Goal: Task Accomplishment & Management: Manage account settings

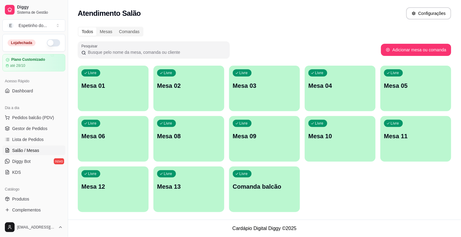
click at [47, 40] on button "button" at bounding box center [53, 42] width 13 height 7
drag, startPoint x: 386, startPoint y: 202, endPoint x: 411, endPoint y: 205, distance: 25.7
click at [386, 202] on div "Livre Mesa 01 Livre Mesa 02 Livre Mesa 03 Livre Mesa 04 Livre Mesa 05 Livre Mes…" at bounding box center [264, 139] width 373 height 146
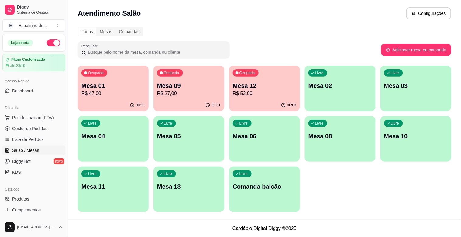
click at [421, 158] on div "button" at bounding box center [415, 157] width 71 height 7
click at [418, 151] on div "Livre Mesa 10" at bounding box center [415, 135] width 69 height 37
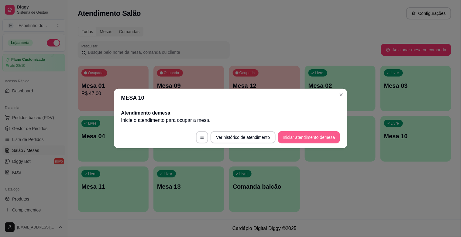
click at [332, 138] on button "Iniciar atendimento de mesa" at bounding box center [309, 137] width 62 height 12
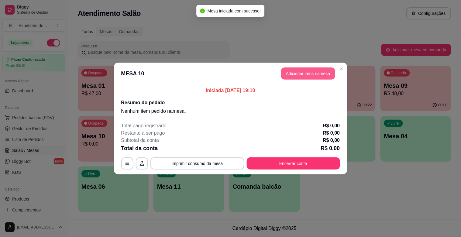
click at [302, 77] on button "Adicionar itens na mesa" at bounding box center [308, 73] width 54 height 12
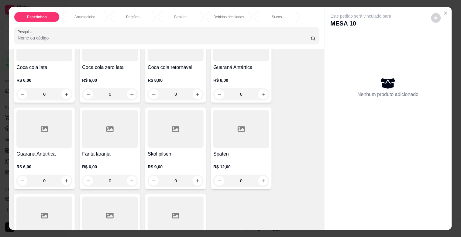
scroll to position [540, 0]
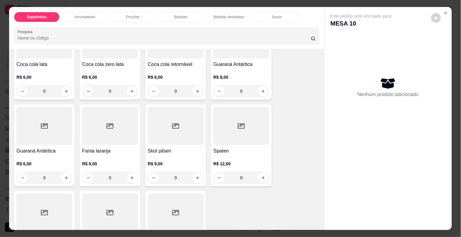
click at [199, 168] on div "R$ 9,00 0" at bounding box center [176, 172] width 56 height 23
click at [196, 179] on button "increase-product-quantity" at bounding box center [197, 177] width 9 height 9
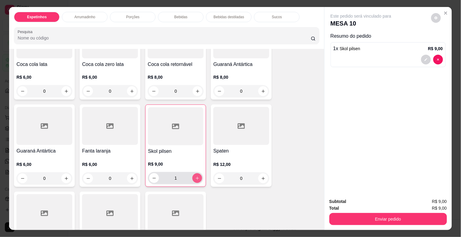
click at [196, 179] on button "increase-product-quantity" at bounding box center [197, 178] width 10 height 10
drag, startPoint x: 440, startPoint y: 61, endPoint x: 439, endPoint y: 57, distance: 3.8
click at [439, 57] on div at bounding box center [432, 60] width 22 height 10
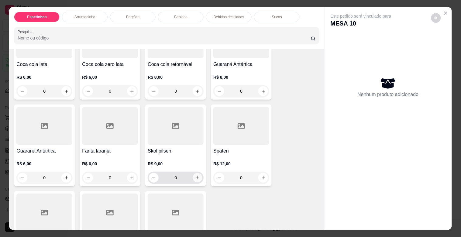
click at [193, 173] on button "increase-product-quantity" at bounding box center [197, 177] width 9 height 9
type input "1"
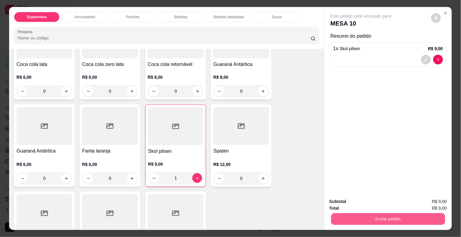
click at [338, 216] on button "Enviar pedido" at bounding box center [388, 219] width 114 height 12
click at [430, 201] on button "Enviar pedido" at bounding box center [431, 201] width 33 height 11
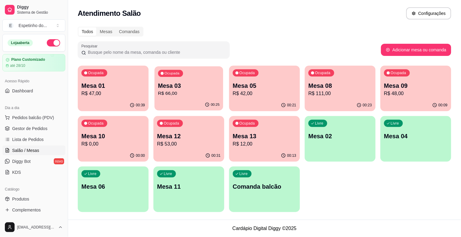
click at [207, 91] on p "R$ 66,00" at bounding box center [189, 93] width 62 height 7
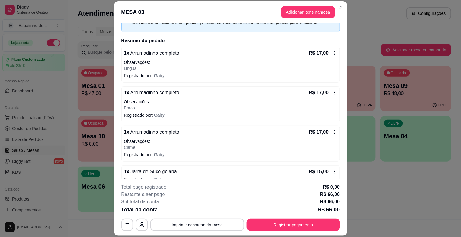
scroll to position [44, 0]
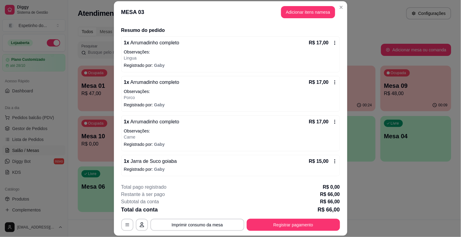
drag, startPoint x: 260, startPoint y: 214, endPoint x: 268, endPoint y: 227, distance: 15.1
click at [262, 215] on div "**********" at bounding box center [230, 207] width 219 height 47
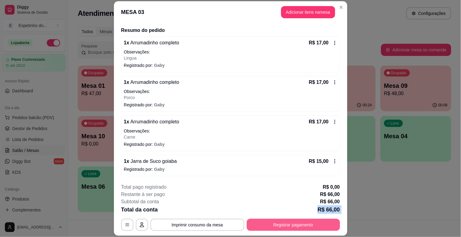
click at [268, 227] on button "Registrar pagamento" at bounding box center [293, 225] width 93 height 12
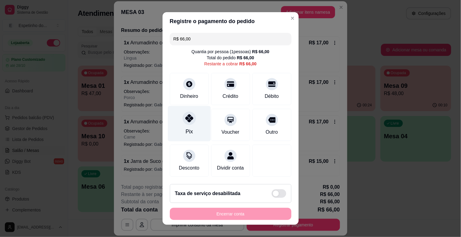
click at [192, 118] on div at bounding box center [189, 118] width 13 height 13
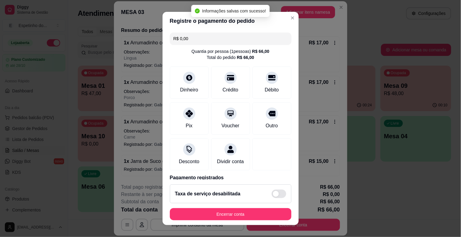
type input "R$ 0,00"
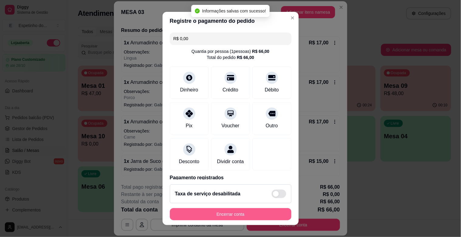
click at [205, 219] on button "Encerrar conta" at bounding box center [231, 214] width 122 height 12
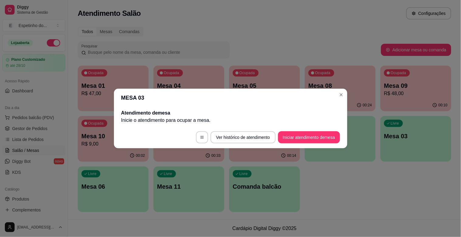
scroll to position [0, 0]
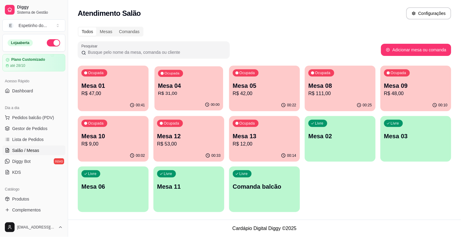
click at [203, 93] on p "R$ 31,00" at bounding box center [189, 93] width 62 height 7
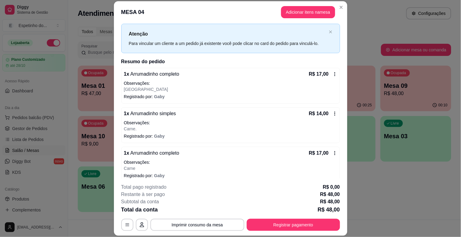
scroll to position [19, 0]
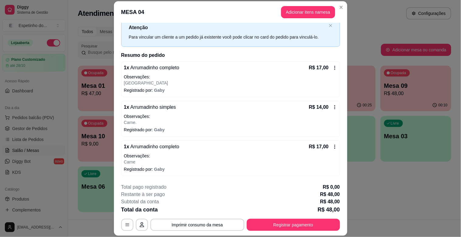
click at [332, 67] on icon at bounding box center [334, 67] width 5 height 5
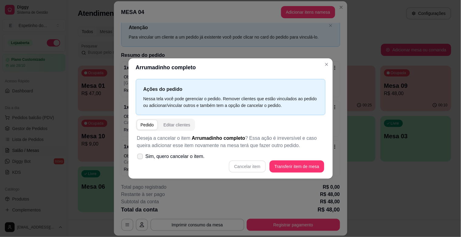
click at [149, 157] on span "Sim, quero cancelar o item." at bounding box center [175, 156] width 59 height 7
click at [141, 158] on input "Sim, quero cancelar o item." at bounding box center [139, 160] width 4 height 4
checkbox input "true"
click at [242, 167] on button "Cancelar item" at bounding box center [247, 167] width 36 height 12
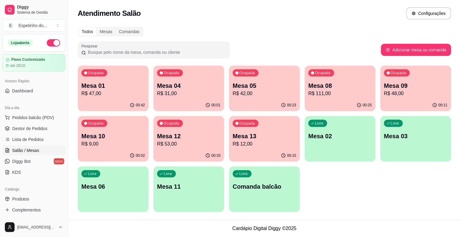
click at [212, 141] on p "R$ 53,00" at bounding box center [189, 143] width 64 height 7
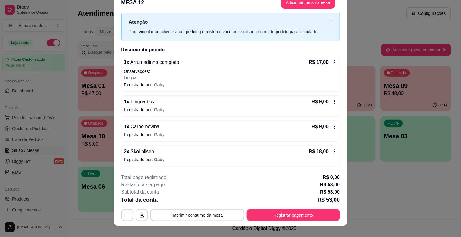
scroll to position [18, 0]
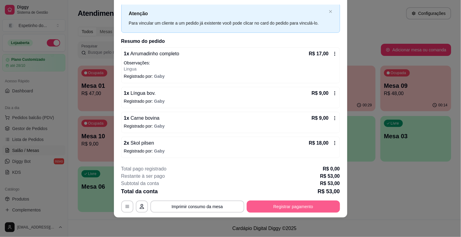
click at [274, 200] on div "**********" at bounding box center [230, 188] width 219 height 47
drag, startPoint x: 332, startPoint y: 5, endPoint x: 325, endPoint y: 8, distance: 6.9
click at [327, 7] on div "Atenção Para vincular um cliente a um pedido já existente você pode clicar no c…" at bounding box center [230, 17] width 219 height 29
click at [323, 8] on div "Atenção Para vincular um cliente a um pedido já existente você pode clicar no c…" at bounding box center [230, 17] width 219 height 29
click at [329, 10] on icon "close" at bounding box center [331, 12] width 4 height 4
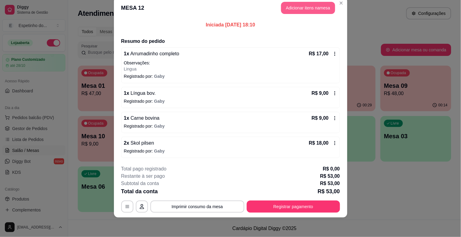
scroll to position [9, 0]
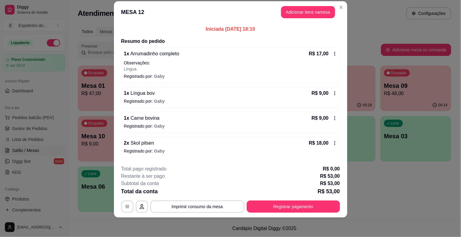
click at [335, 13] on header "MESA 12 Adicionar itens na mesa" at bounding box center [230, 12] width 233 height 22
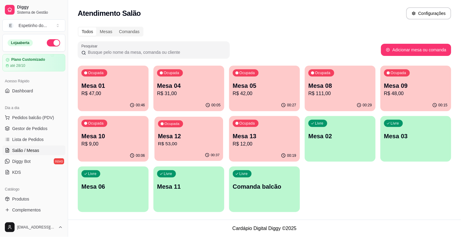
click at [202, 138] on p "Mesa 12" at bounding box center [189, 136] width 62 height 8
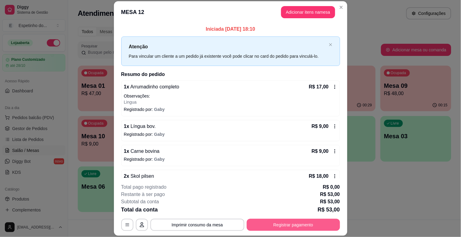
click at [247, 225] on button "Registrar pagamento" at bounding box center [293, 225] width 93 height 12
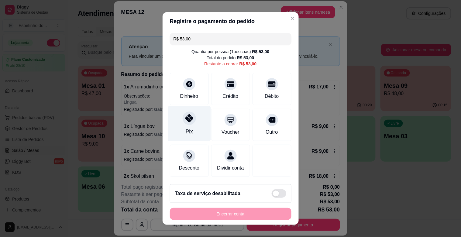
click at [192, 121] on div "Pix" at bounding box center [189, 124] width 43 height 36
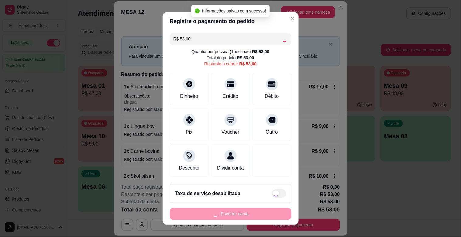
type input "R$ 0,00"
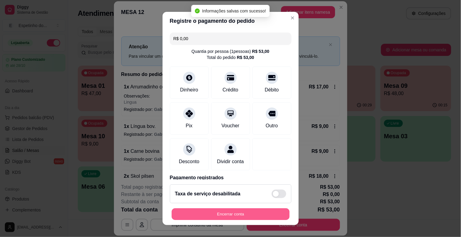
click at [187, 217] on button "Encerrar conta" at bounding box center [231, 214] width 118 height 12
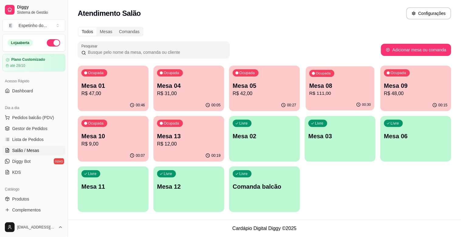
click at [331, 85] on p "Mesa 08" at bounding box center [340, 86] width 62 height 8
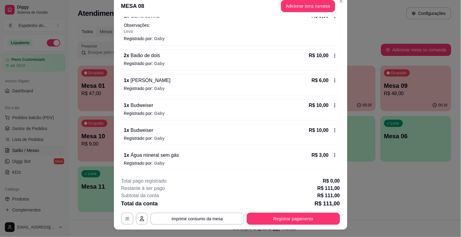
scroll to position [0, 0]
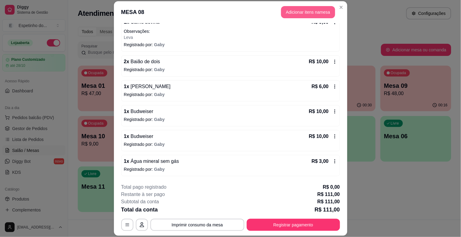
click at [313, 10] on button "Adicionar itens na mesa" at bounding box center [308, 12] width 54 height 12
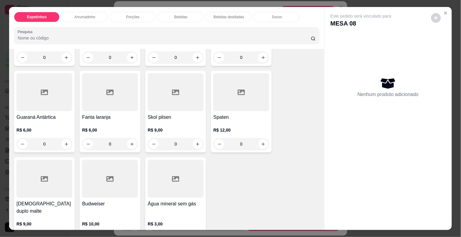
scroll to position [608, 0]
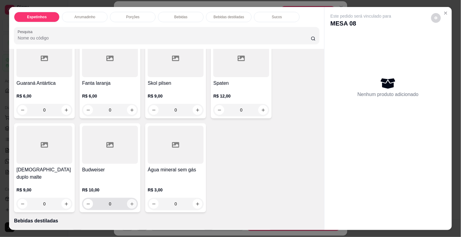
click at [131, 202] on icon "increase-product-quantity" at bounding box center [132, 204] width 5 height 5
type input "1"
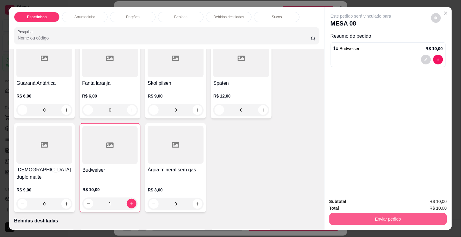
click at [342, 217] on button "Enviar pedido" at bounding box center [388, 219] width 118 height 12
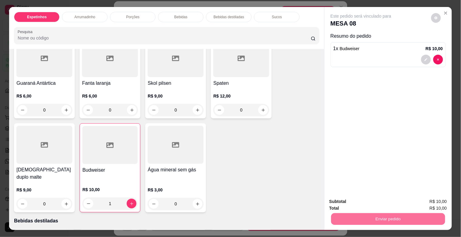
click at [424, 198] on button "Enviar pedido" at bounding box center [431, 202] width 34 height 12
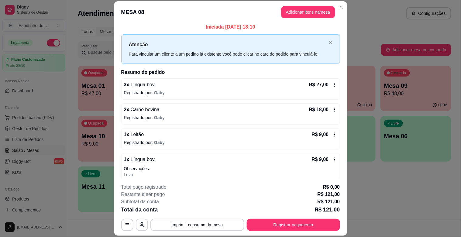
scroll to position [2, 0]
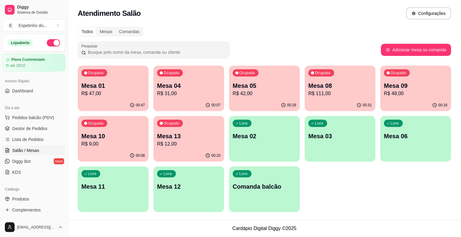
click at [351, 87] on p "Mesa 08" at bounding box center [340, 85] width 64 height 9
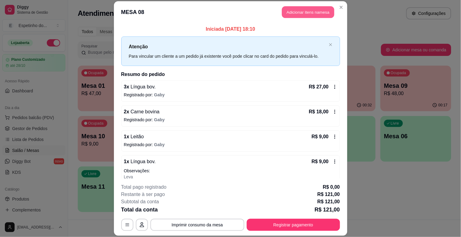
click at [332, 10] on header "MESA 08 Adicionar itens na mesa" at bounding box center [230, 12] width 233 height 22
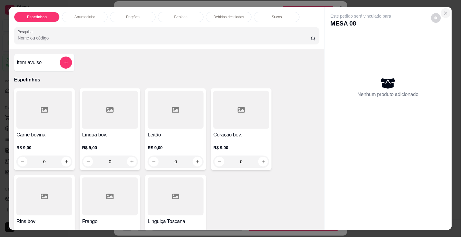
click at [446, 12] on button "Close" at bounding box center [446, 13] width 10 height 10
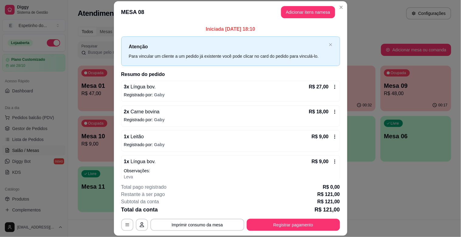
click at [342, 11] on header "MESA 08 Adicionar itens na mesa" at bounding box center [230, 12] width 233 height 22
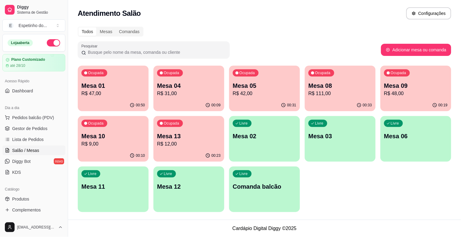
click at [266, 83] on p "Mesa 05" at bounding box center [265, 85] width 64 height 9
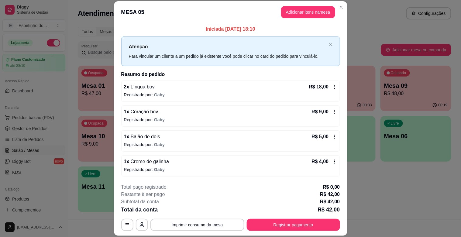
scroll to position [26, 0]
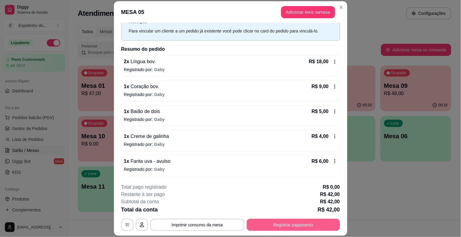
click at [282, 225] on button "Registrar pagamento" at bounding box center [293, 225] width 93 height 12
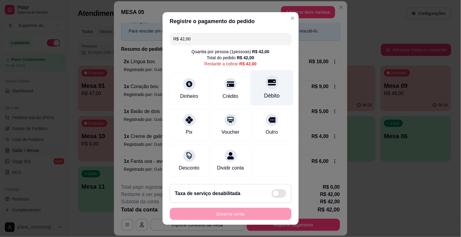
click at [250, 95] on div "Débito" at bounding box center [271, 88] width 43 height 36
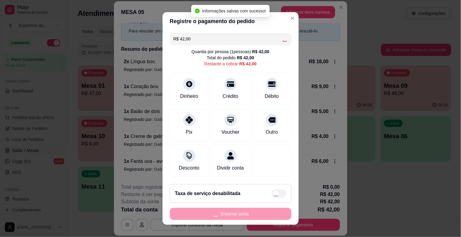
type input "R$ 0,00"
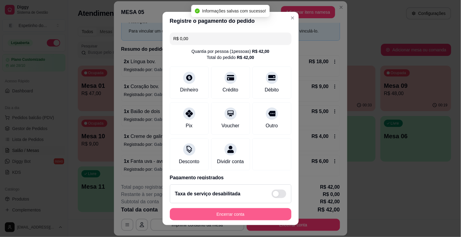
click at [249, 217] on button "Encerrar conta" at bounding box center [231, 214] width 122 height 12
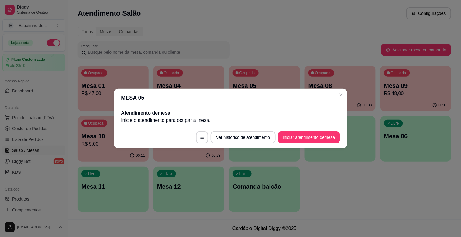
scroll to position [0, 0]
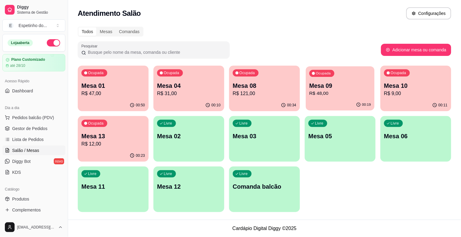
click at [332, 96] on p "R$ 48,00" at bounding box center [340, 93] width 62 height 7
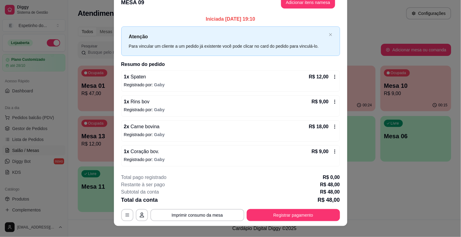
scroll to position [18, 0]
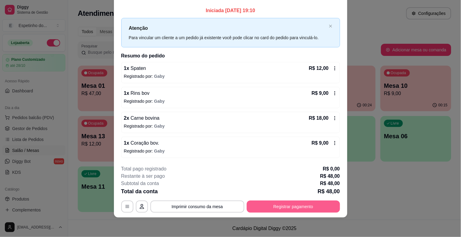
click at [315, 199] on div "**********" at bounding box center [230, 188] width 219 height 47
click at [315, 207] on button "Registrar pagamento" at bounding box center [293, 207] width 93 height 12
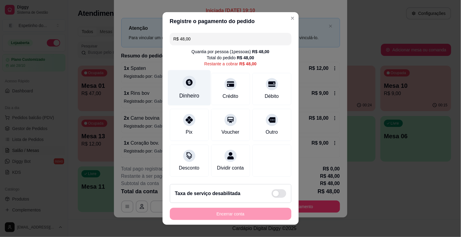
click at [185, 81] on icon at bounding box center [189, 82] width 8 height 8
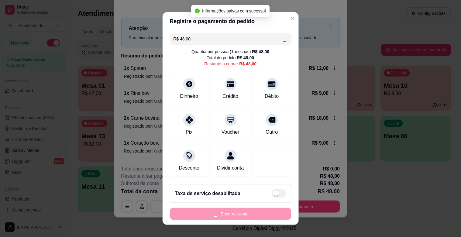
type input "R$ 0,00"
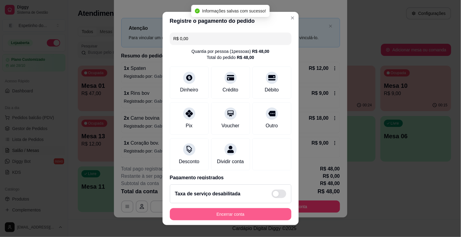
click at [216, 217] on button "Encerrar conta" at bounding box center [231, 214] width 122 height 12
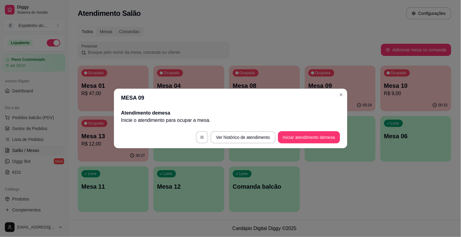
scroll to position [0, 0]
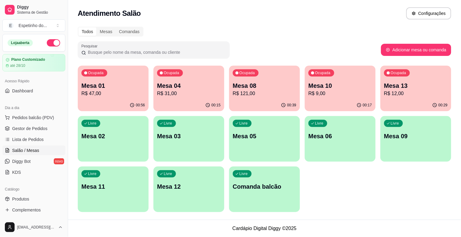
click at [330, 134] on p "Mesa 06" at bounding box center [340, 136] width 64 height 9
click at [142, 126] on div "Livre Mesa 02" at bounding box center [113, 135] width 71 height 38
click at [353, 87] on p "Mesa 10" at bounding box center [340, 85] width 64 height 9
click at [441, 89] on p "Mesa 13" at bounding box center [416, 85] width 64 height 9
click at [184, 78] on div "Ocupada Mesa 04 R$ 31,00" at bounding box center [188, 83] width 71 height 34
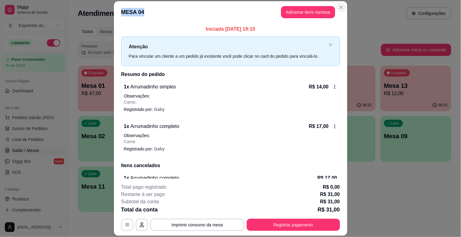
drag, startPoint x: 336, startPoint y: 12, endPoint x: 338, endPoint y: 8, distance: 4.6
click at [338, 8] on section "**********" at bounding box center [230, 118] width 233 height 235
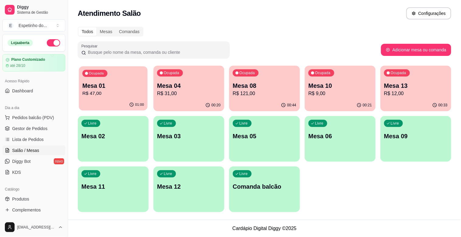
click at [97, 88] on p "Mesa 01" at bounding box center [113, 86] width 62 height 8
click at [259, 87] on p "Mesa 08" at bounding box center [265, 86] width 62 height 8
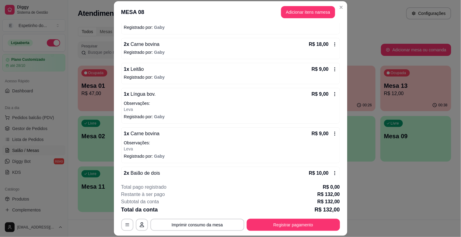
scroll to position [135, 0]
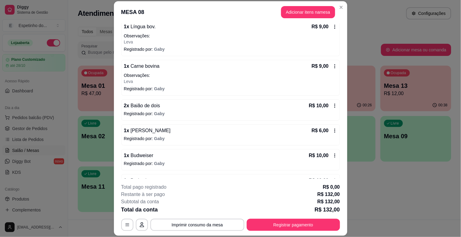
click at [251, 113] on p "Registrado por: [PERSON_NAME]" at bounding box center [230, 114] width 213 height 6
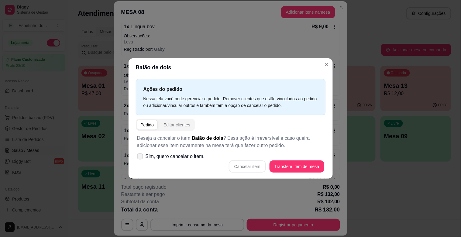
click at [141, 156] on icon at bounding box center [140, 157] width 5 height 4
click at [141, 158] on input "Sim, quero cancelar o item." at bounding box center [139, 160] width 4 height 4
checkbox input "true"
click at [241, 163] on button "Cancelar item" at bounding box center [247, 167] width 36 height 12
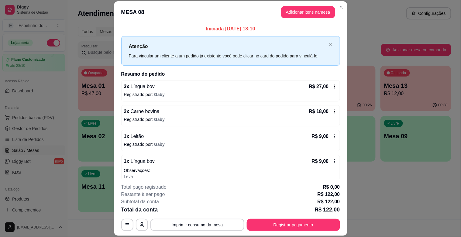
scroll to position [0, 0]
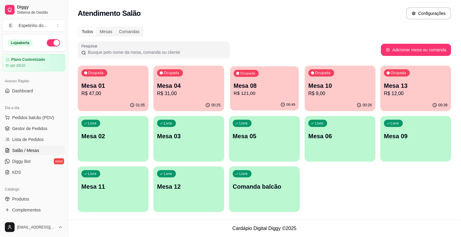
click at [283, 96] on p "R$ 121,00" at bounding box center [265, 93] width 62 height 7
click at [251, 95] on p "R$ 121,00" at bounding box center [265, 93] width 64 height 7
click at [87, 91] on p "R$ 47,00" at bounding box center [113, 93] width 62 height 7
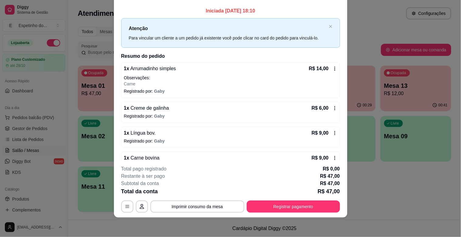
click at [326, 28] on div "Atenção Para vincular um cliente a um pedido já existente você pode clicar no c…" at bounding box center [230, 32] width 219 height 29
click at [325, 28] on div "Atenção Para vincular um cliente a um pedido já existente você pode clicar no c…" at bounding box center [230, 32] width 219 height 29
drag, startPoint x: 325, startPoint y: 28, endPoint x: 322, endPoint y: 26, distance: 3.6
click at [324, 27] on div "Atenção Para vincular um cliente a um pedido já existente você pode clicar no c…" at bounding box center [230, 32] width 219 height 29
click at [313, 26] on p "Atenção" at bounding box center [228, 29] width 198 height 8
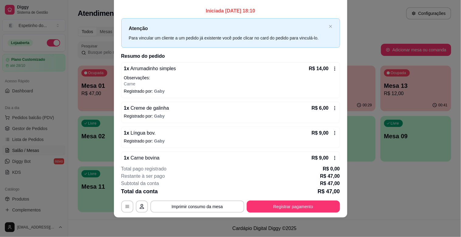
click at [323, 23] on div "Atenção Para vincular um cliente a um pedido já existente você pode clicar no c…" at bounding box center [230, 32] width 219 height 29
click at [326, 25] on div "Atenção Para vincular um cliente a um pedido já existente você pode clicar no c…" at bounding box center [230, 32] width 219 height 29
click at [325, 27] on div "Atenção Para vincular um cliente a um pedido já existente você pode clicar no c…" at bounding box center [230, 32] width 219 height 29
click at [329, 27] on icon "close" at bounding box center [331, 27] width 4 height 4
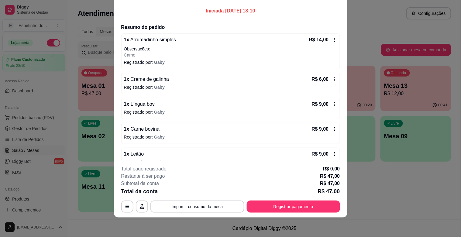
click at [324, 27] on div "Iniciada [DATE] 18:10 Atenção Para vincular um cliente a um pedido já existente…" at bounding box center [230, 88] width 219 height 162
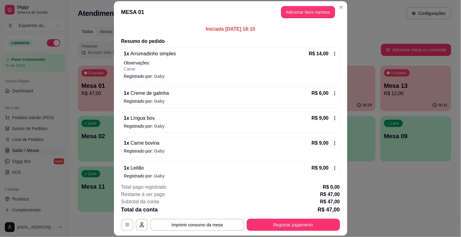
click at [336, 1] on header "MESA 01 Adicionar itens na mesa" at bounding box center [230, 12] width 233 height 22
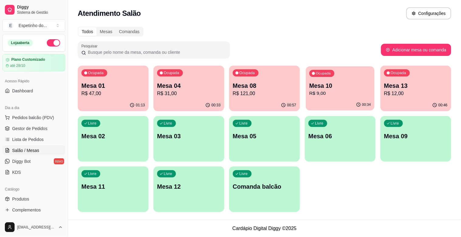
click at [340, 87] on p "Mesa 10" at bounding box center [340, 86] width 62 height 8
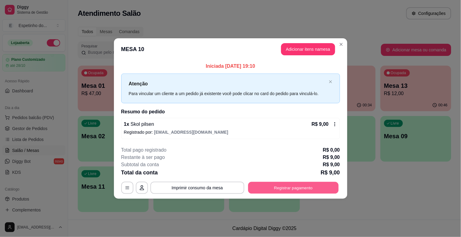
click at [309, 182] on button "Registrar pagamento" at bounding box center [293, 188] width 91 height 12
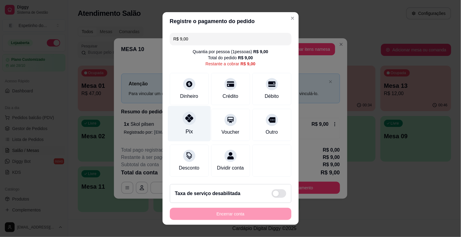
click at [190, 121] on div at bounding box center [189, 118] width 13 height 13
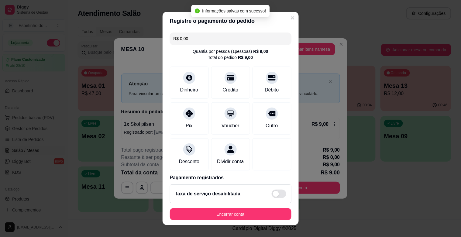
type input "R$ 0,00"
click at [216, 224] on footer "Taxa de serviço desabilitada Encerrar conta" at bounding box center [231, 203] width 136 height 46
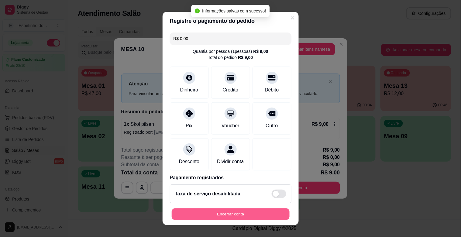
click at [216, 218] on button "Encerrar conta" at bounding box center [231, 214] width 118 height 12
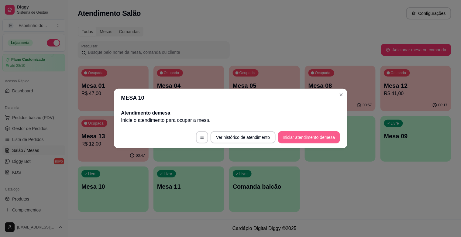
click at [324, 140] on button "Iniciar atendimento de mesa" at bounding box center [309, 137] width 62 height 12
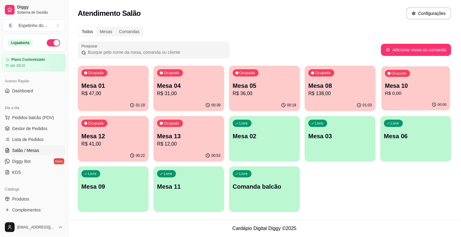
click at [400, 91] on p "R$ 0,00" at bounding box center [416, 93] width 62 height 7
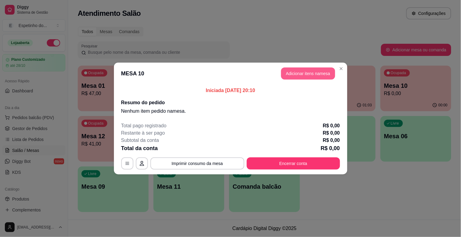
click at [314, 68] on button "Adicionar itens na mesa" at bounding box center [308, 73] width 54 height 12
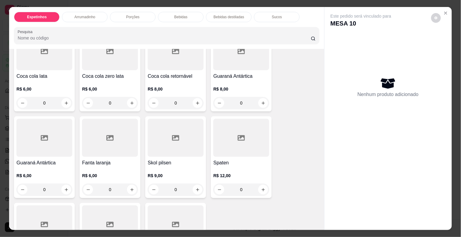
scroll to position [540, 0]
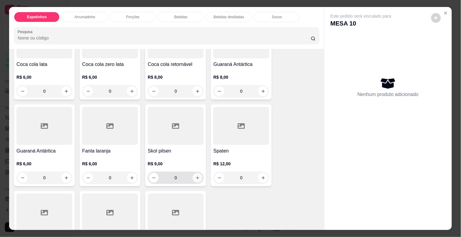
click at [196, 173] on button "increase-product-quantity" at bounding box center [198, 178] width 10 height 10
type input "1"
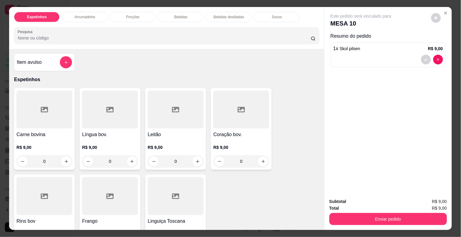
scroll to position [0, 0]
click at [62, 157] on button "increase-product-quantity" at bounding box center [66, 162] width 10 height 10
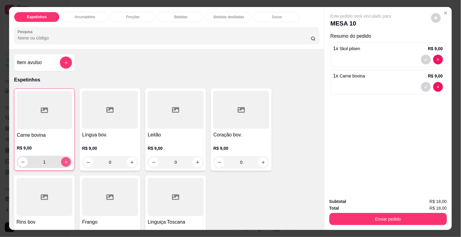
click at [64, 160] on icon "increase-product-quantity" at bounding box center [66, 162] width 5 height 5
type input "2"
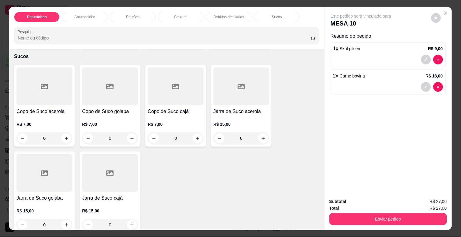
scroll to position [960, 0]
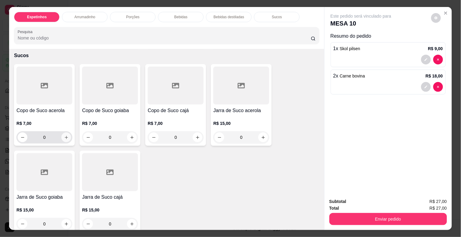
click at [65, 135] on icon "increase-product-quantity" at bounding box center [66, 137] width 5 height 5
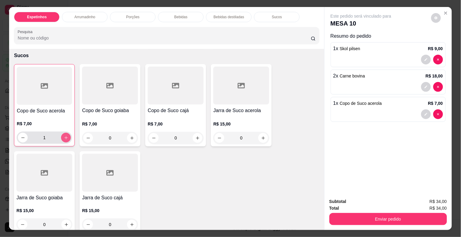
type input "1"
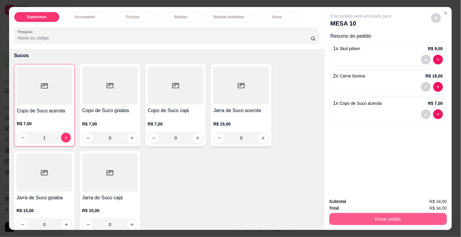
click at [406, 217] on button "Enviar pedido" at bounding box center [388, 219] width 118 height 12
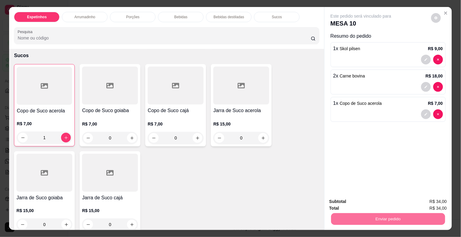
click at [441, 202] on button "Enviar pedido" at bounding box center [431, 201] width 33 height 11
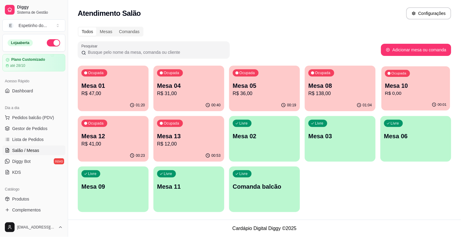
click at [397, 95] on p "R$ 0,00" at bounding box center [416, 93] width 62 height 7
click at [421, 89] on p "Mesa 10" at bounding box center [416, 85] width 64 height 9
click at [411, 102] on div "00:01" at bounding box center [415, 105] width 69 height 12
drag, startPoint x: 341, startPoint y: 22, endPoint x: 363, endPoint y: 46, distance: 32.7
click at [363, 46] on div "Pesquisar" at bounding box center [229, 49] width 303 height 17
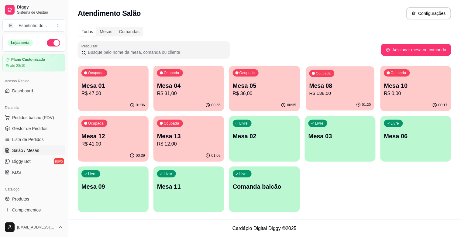
click at [347, 86] on p "Mesa 08" at bounding box center [340, 86] width 62 height 8
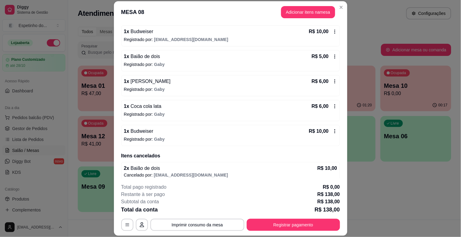
scroll to position [314, 0]
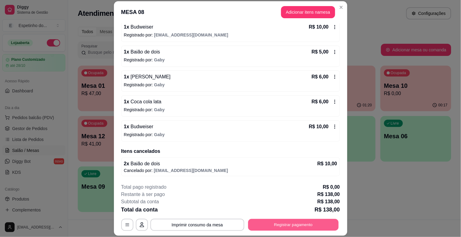
click at [282, 225] on button "Registrar pagamento" at bounding box center [293, 225] width 91 height 12
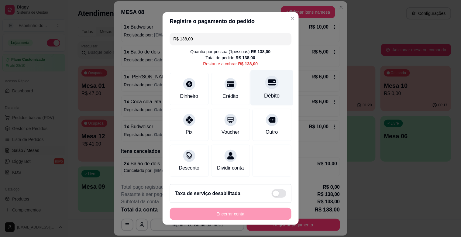
click at [265, 87] on div at bounding box center [271, 82] width 13 height 13
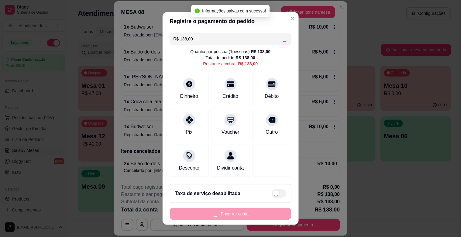
type input "R$ 0,00"
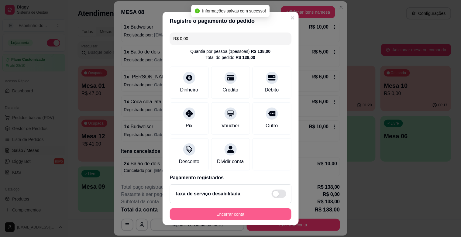
click at [233, 211] on button "Encerrar conta" at bounding box center [231, 214] width 122 height 12
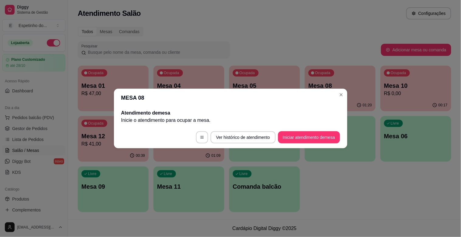
scroll to position [0, 0]
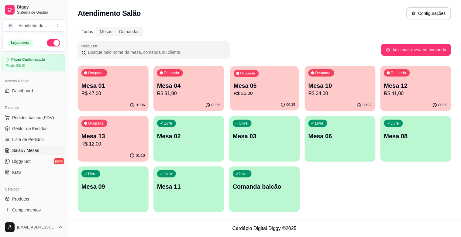
click at [278, 99] on div "Ocupada Mesa 05 R$ 36,00" at bounding box center [264, 82] width 69 height 33
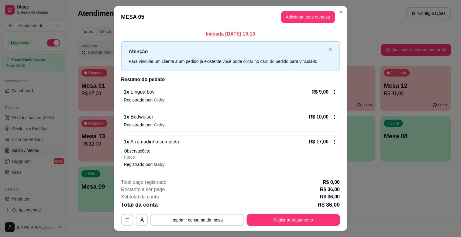
click at [347, 18] on div "**********" at bounding box center [230, 118] width 461 height 237
click at [342, 11] on div "**********" at bounding box center [230, 118] width 461 height 237
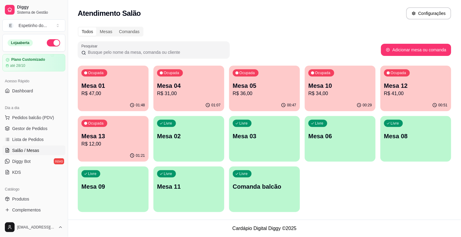
click at [396, 97] on div "Ocupada Mesa 12 R$ 41,00" at bounding box center [415, 83] width 71 height 34
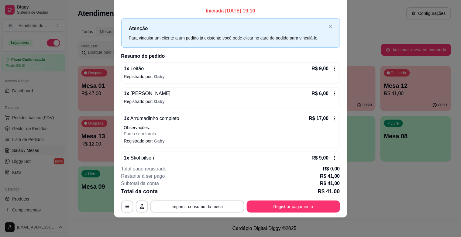
click at [322, 24] on div "Atenção Para vincular um cliente a um pedido já existente você pode clicar no c…" at bounding box center [230, 32] width 219 height 29
click at [321, 24] on div "Atenção Para vincular um cliente a um pedido já existente você pode clicar no c…" at bounding box center [230, 32] width 219 height 29
click at [320, 24] on div "Atenção Para vincular um cliente a um pedido já existente você pode clicar no c…" at bounding box center [230, 32] width 219 height 29
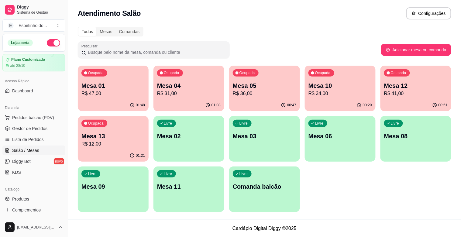
click at [232, 87] on div "Ocupada Mesa 05 R$ 36,00" at bounding box center [264, 83] width 71 height 34
click at [310, 151] on div "Livre Mesa 06" at bounding box center [340, 135] width 71 height 38
click at [392, 131] on div "Livre Mesa 08" at bounding box center [415, 135] width 71 height 38
click at [415, 129] on div "Livre Mesa 08" at bounding box center [415, 135] width 69 height 37
click at [397, 77] on div "Ocupada Mesa 12 R$ 41,00" at bounding box center [415, 82] width 69 height 33
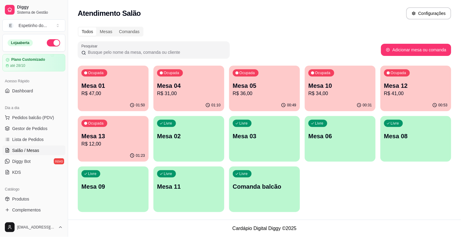
click at [96, 149] on div "Ocupada Mesa 13 R$ 12,00" at bounding box center [113, 133] width 71 height 34
click at [273, 87] on p "Mesa 05" at bounding box center [265, 85] width 64 height 9
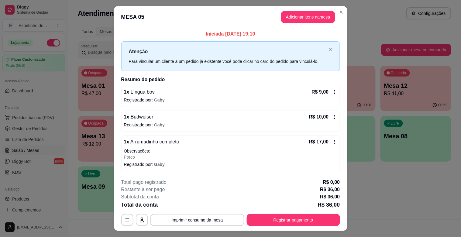
scroll to position [13, 0]
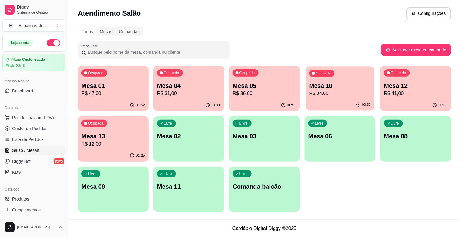
click at [350, 96] on p "R$ 34,00" at bounding box center [340, 93] width 62 height 7
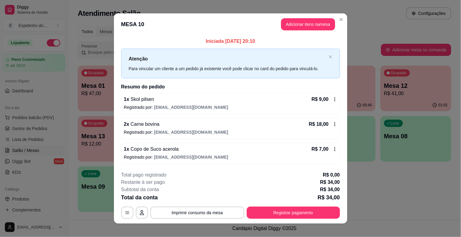
click at [343, 217] on footer "**********" at bounding box center [230, 195] width 233 height 57
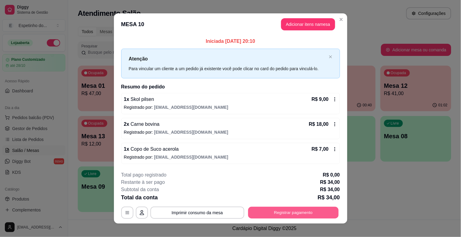
click at [332, 207] on button "Registrar pagamento" at bounding box center [293, 213] width 91 height 12
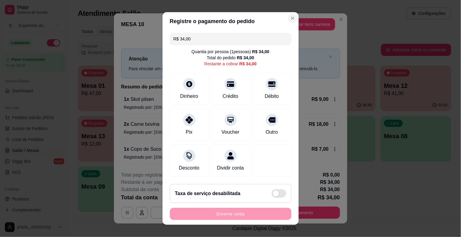
drag, startPoint x: 277, startPoint y: 18, endPoint x: 283, endPoint y: 20, distance: 6.4
click at [283, 20] on section "Registre o pagamento do pedido R$ 34,00 Quantia por pessoa ( 1 pessoas) R$ 34,0…" at bounding box center [231, 118] width 136 height 213
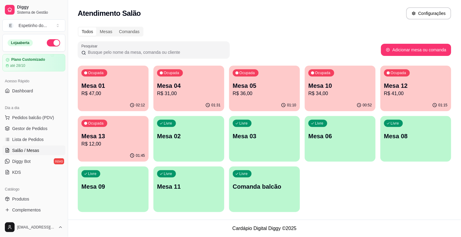
click at [179, 188] on p "Mesa 11" at bounding box center [189, 186] width 64 height 9
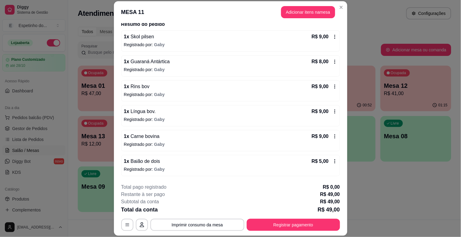
scroll to position [0, 0]
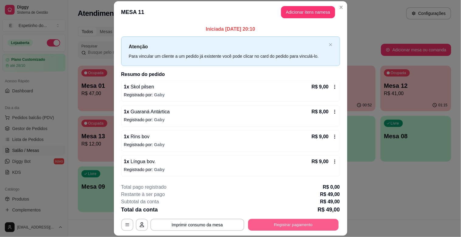
click at [324, 222] on button "Registrar pagamento" at bounding box center [293, 225] width 91 height 12
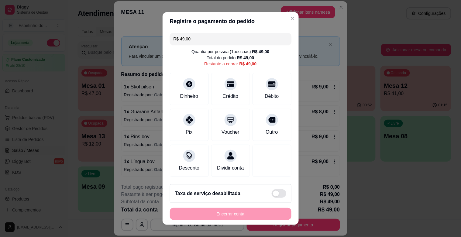
click at [275, 105] on div "R$ 49,00 Quantia por pessoa ( 1 pessoas) R$ 49,00 Total do pedido R$ 49,00 Rest…" at bounding box center [231, 104] width 136 height 149
click at [250, 82] on div "Débito" at bounding box center [271, 88] width 43 height 36
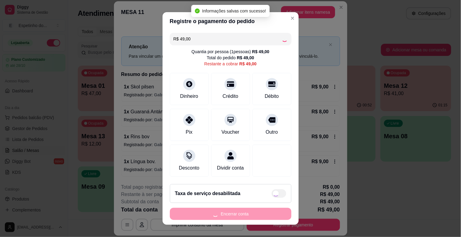
type input "R$ 0,00"
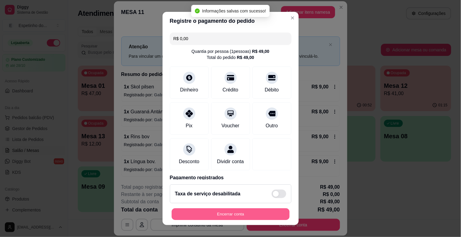
click at [257, 216] on button "Encerrar conta" at bounding box center [231, 214] width 118 height 12
